Goal: Information Seeking & Learning: Learn about a topic

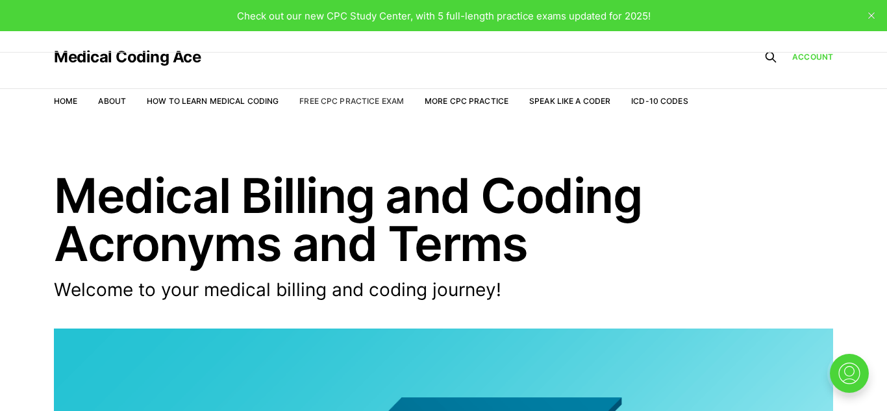
click at [331, 103] on link "Free CPC Practice Exam" at bounding box center [351, 101] width 104 height 10
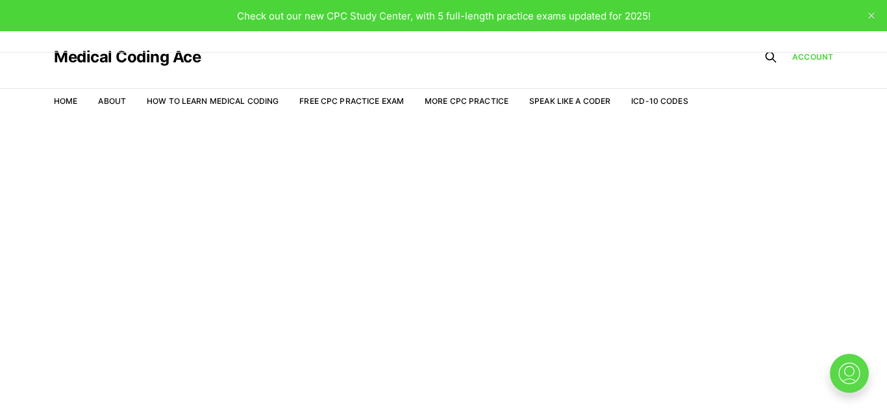
click at [855, 371] on img at bounding box center [849, 373] width 42 height 42
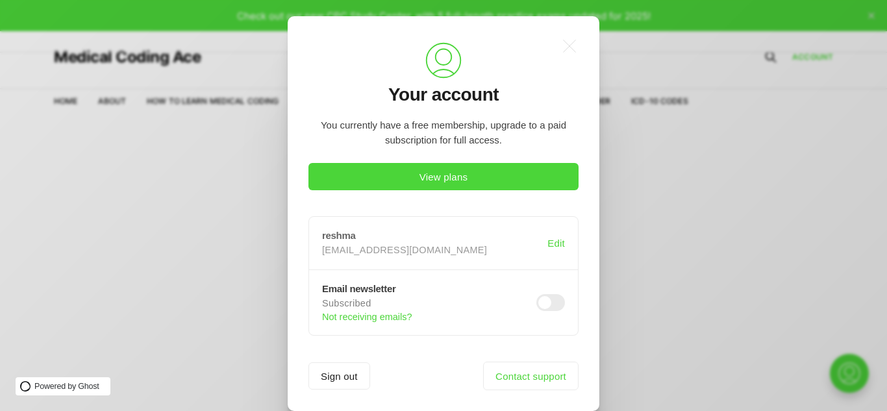
click at [374, 251] on p "cpcmedicalcoding90@gmail.com" at bounding box center [432, 250] width 220 height 12
click at [567, 50] on icon ".a{fill:none;stroke:currentColor;stroke-linecap:round;stroke-linejoin:round;str…" at bounding box center [569, 46] width 29 height 29
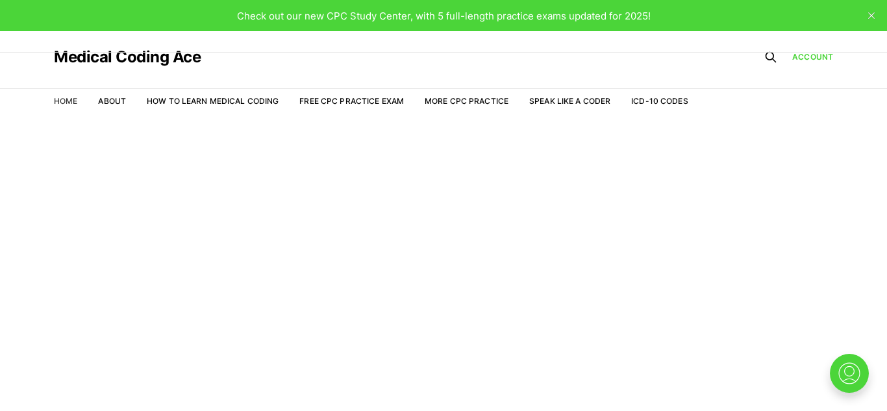
click at [67, 100] on link "Home" at bounding box center [65, 101] width 23 height 10
